Goal: Task Accomplishment & Management: Manage account settings

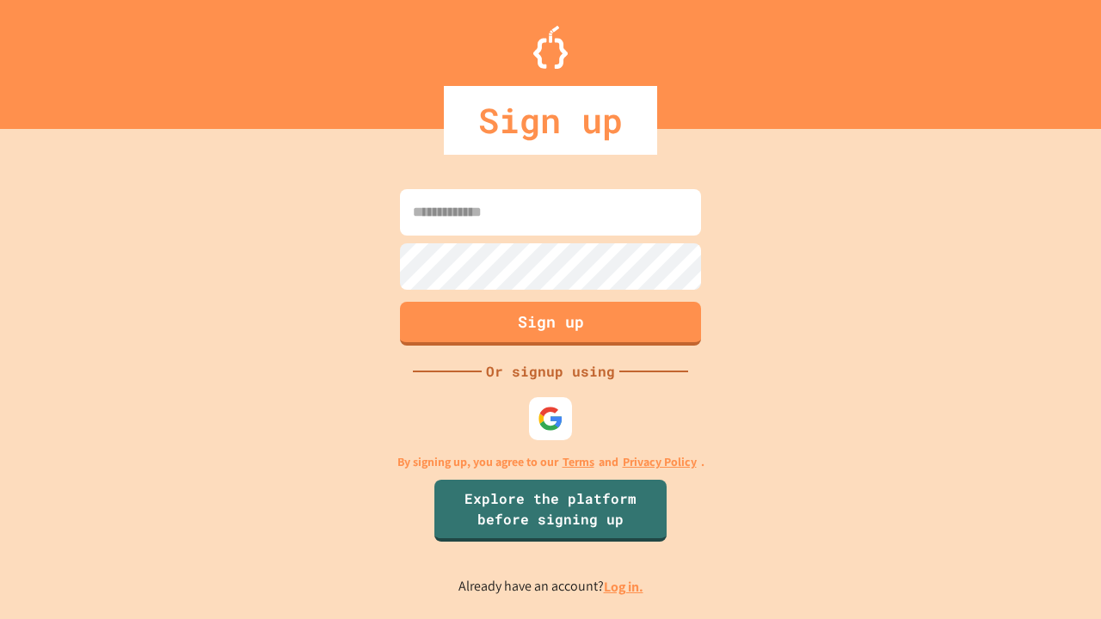
click at [625, 587] on link "Log in." at bounding box center [624, 587] width 40 height 18
